Goal: Information Seeking & Learning: Learn about a topic

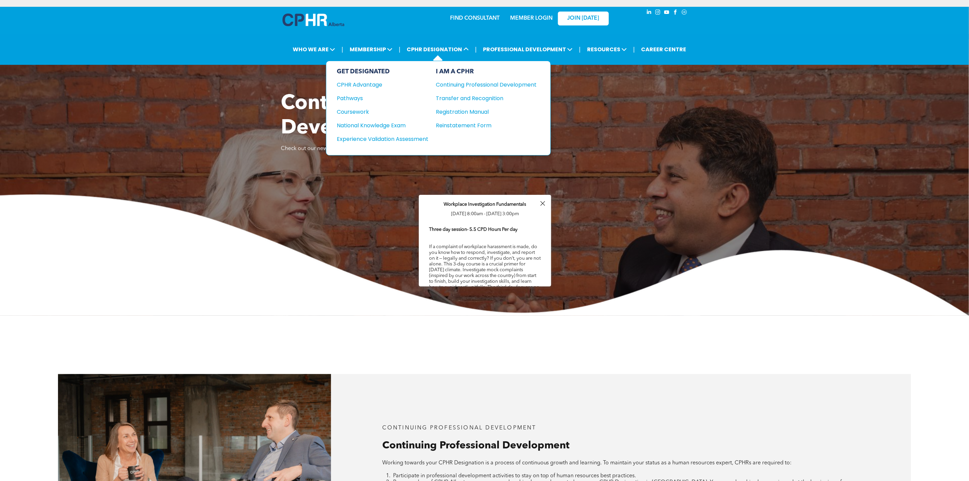
drag, startPoint x: 362, startPoint y: 97, endPoint x: 365, endPoint y: 74, distance: 23.0
click at [362, 97] on div "Pathways" at bounding box center [378, 98] width 82 height 8
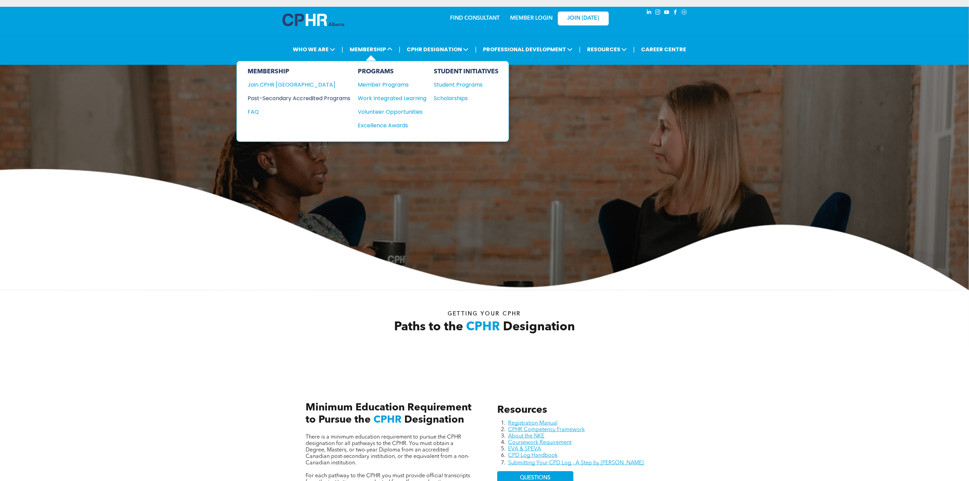
click at [338, 96] on div "Post-Secondary Accredited Programs" at bounding box center [294, 98] width 93 height 8
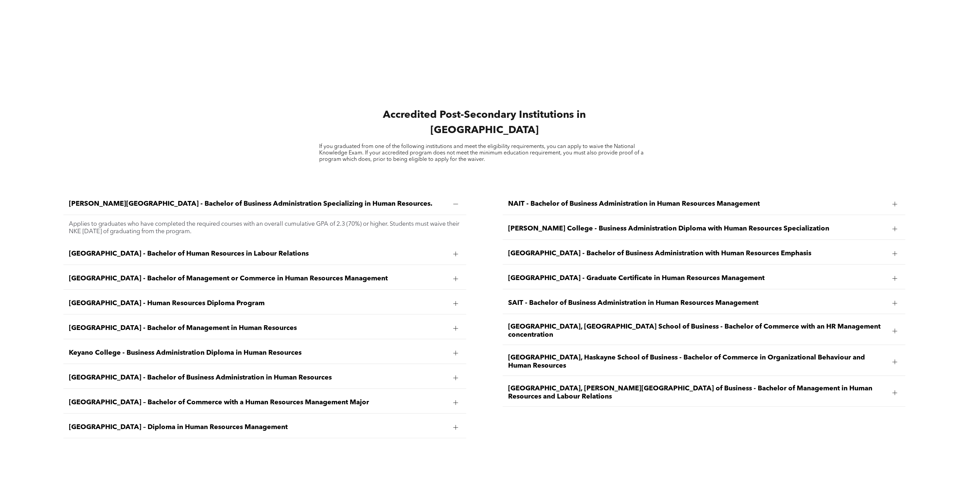
scroll to position [1170, 0]
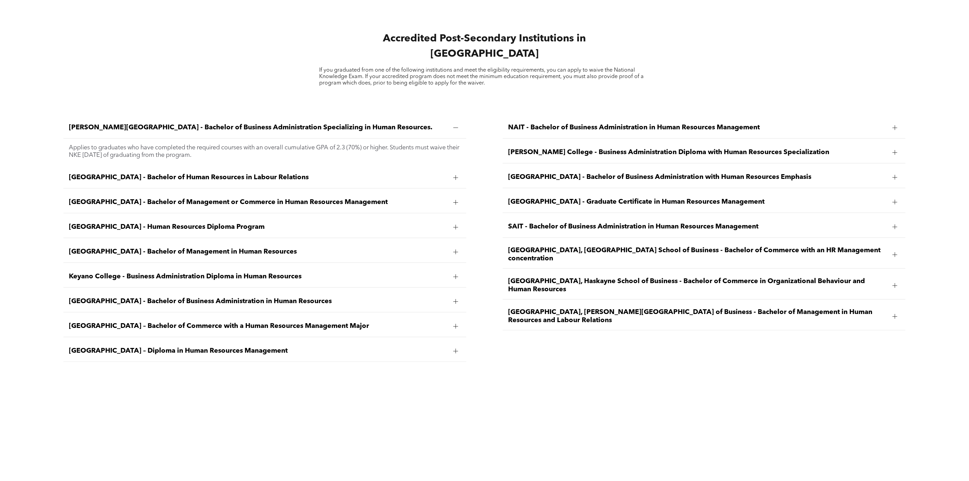
click at [556, 308] on span "University of Lethbridge, Dhillon School of Business - Bachelor of Management i…" at bounding box center [697, 316] width 379 height 16
click at [506, 303] on div "University of Lethbridge, Dhillon School of Business - Bachelor of Management i…" at bounding box center [704, 316] width 403 height 27
click at [528, 308] on span "University of Lethbridge, Dhillon School of Business - Bachelor of Management i…" at bounding box center [697, 316] width 379 height 16
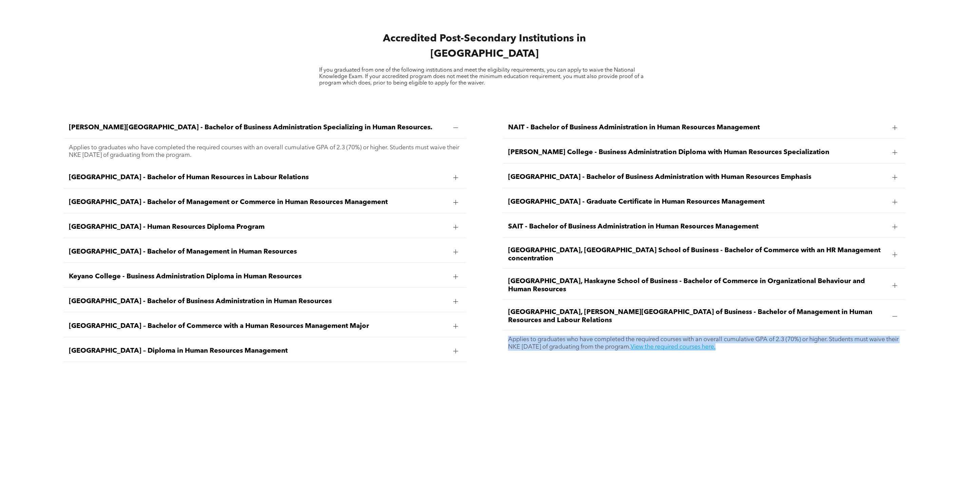
drag, startPoint x: 507, startPoint y: 324, endPoint x: 771, endPoint y: 334, distance: 264.4
click at [771, 334] on div "Applies to graduates who have completed the required courses with an overall cu…" at bounding box center [704, 343] width 403 height 26
copy p "Applies to graduates who have completed the required courses with an overall cu…"
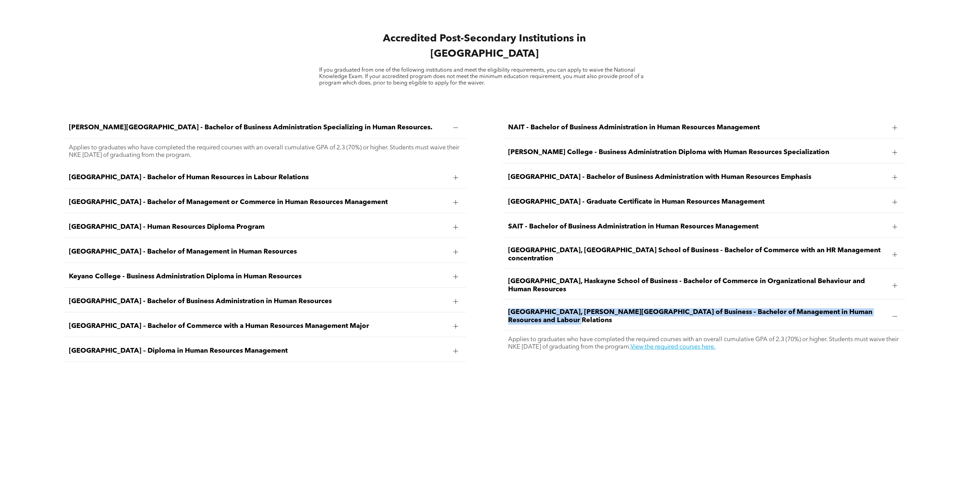
drag, startPoint x: 506, startPoint y: 298, endPoint x: 538, endPoint y: 304, distance: 32.4
click at [538, 304] on div "University of Lethbridge, Dhillon School of Business - Bachelor of Management i…" at bounding box center [704, 316] width 403 height 27
copy span "University of Lethbridge, Dhillon School of Business - Bachelor of Management i…"
click at [591, 309] on span "University of Lethbridge, Dhillon School of Business - Bachelor of Management i…" at bounding box center [697, 316] width 379 height 16
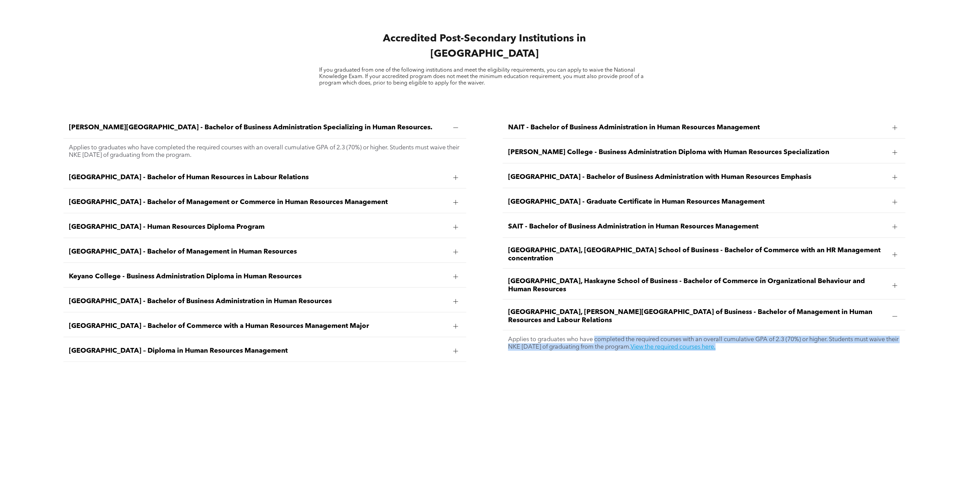
drag, startPoint x: 597, startPoint y: 326, endPoint x: 772, endPoint y: 337, distance: 175.4
click at [772, 337] on p "Applies to graduates who have completed the required courses with an overall cu…" at bounding box center [704, 342] width 392 height 15
copy p "completed the required courses with an overall cumulative GPA of 2.3 (70%) or h…"
click at [716, 344] on link "View the required courses here." at bounding box center [673, 347] width 85 height 6
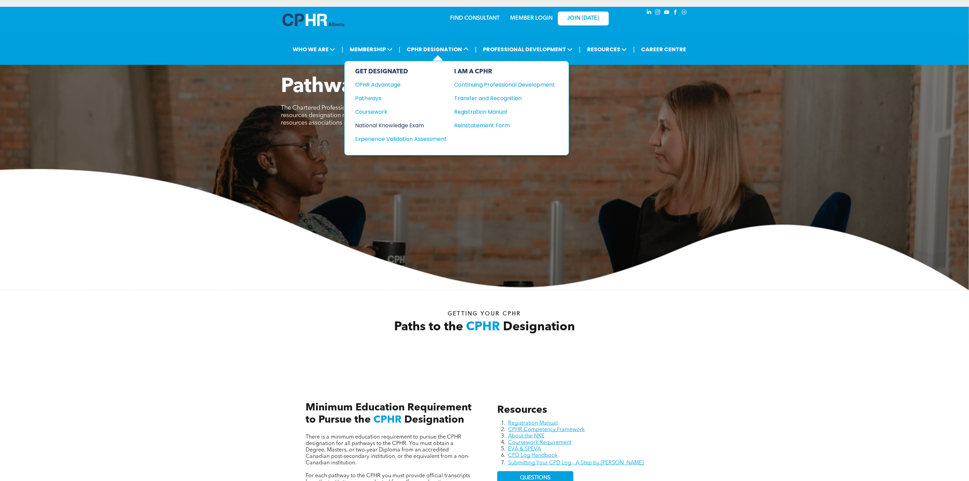
click at [408, 121] on div "National Knowledge Exam" at bounding box center [396, 125] width 82 height 8
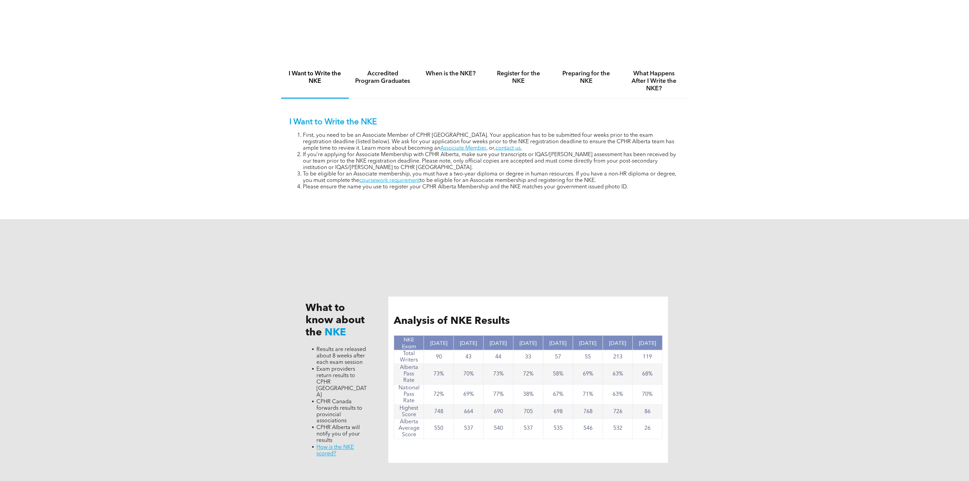
scroll to position [549, 0]
click at [452, 80] on div "When is the NKE?" at bounding box center [451, 82] width 68 height 35
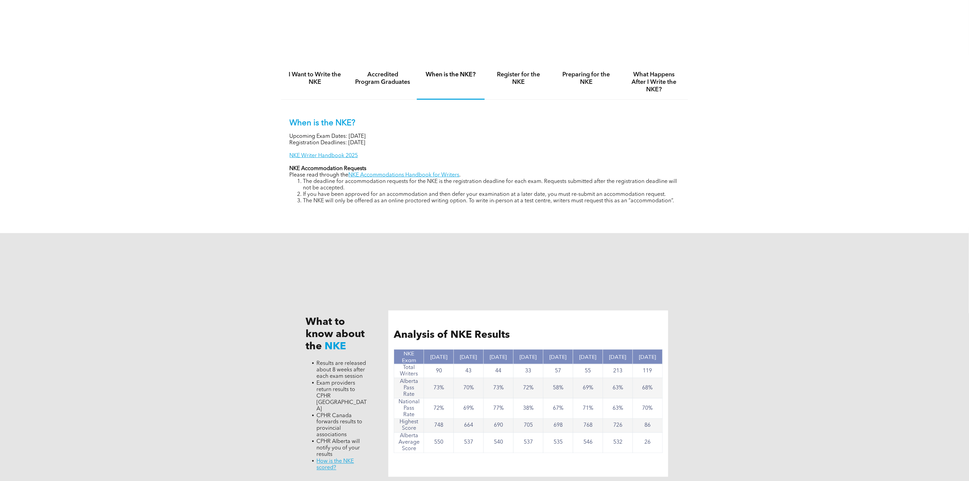
drag, startPoint x: 417, startPoint y: 145, endPoint x: 290, endPoint y: 134, distance: 127.6
click at [290, 134] on div "When is the NKE? Upcoming Exam Dates: November 6, 2025 Registration Deadlines: …" at bounding box center [485, 161] width 390 height 86
copy div "Upcoming Exam Dates: November 6, 2025 Registration Deadlines: September 12, 2025"
